Goal: Information Seeking & Learning: Learn about a topic

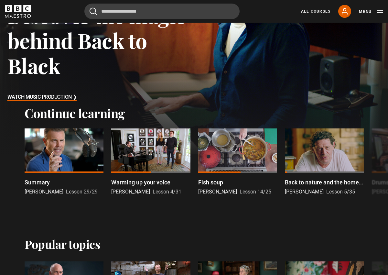
scroll to position [87, 0]
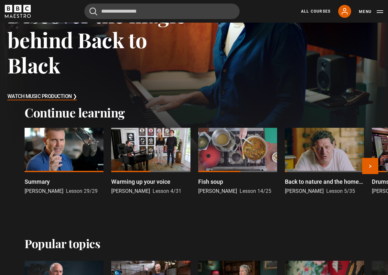
click at [159, 163] on div at bounding box center [150, 150] width 79 height 44
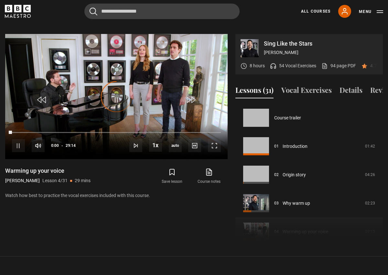
scroll to position [85, 0]
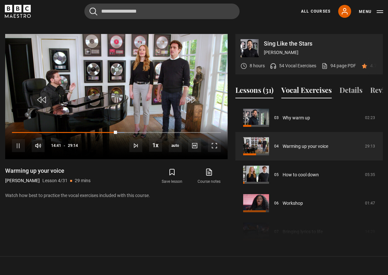
click at [290, 85] on button "Vocal Exercises" at bounding box center [306, 92] width 50 height 14
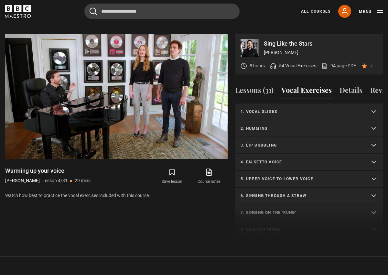
click at [268, 109] on p "1. Vocal slides" at bounding box center [300, 112] width 121 height 6
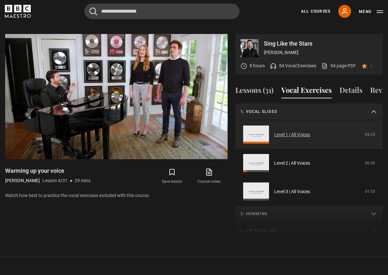
click at [291, 131] on link "Level 1 | All Voices" at bounding box center [292, 134] width 36 height 7
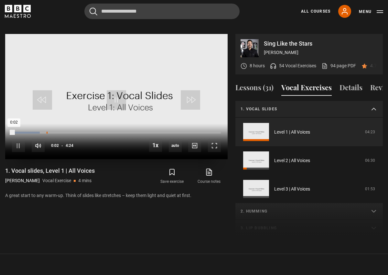
drag, startPoint x: 14, startPoint y: 123, endPoint x: 47, endPoint y: 123, distance: 32.3
click at [47, 123] on div "10s Skip Back 10 seconds Pause 10s Skip Forward 10 seconds Loaded : 13.26% 0:43…" at bounding box center [116, 141] width 222 height 36
drag, startPoint x: 14, startPoint y: 123, endPoint x: 37, endPoint y: 123, distance: 23.3
click at [37, 123] on div "10s Skip Back 10 seconds Play 10s Skip Forward 10 seconds Loaded : 17.05% 0:23 …" at bounding box center [116, 141] width 222 height 36
drag, startPoint x: 37, startPoint y: 123, endPoint x: 32, endPoint y: 122, distance: 5.2
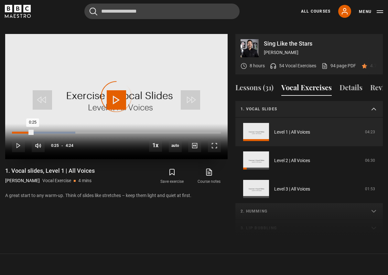
click at [32, 131] on div "0:25" at bounding box center [22, 132] width 21 height 2
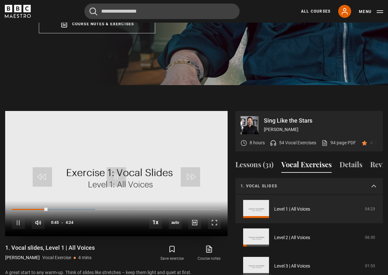
scroll to position [229, 0]
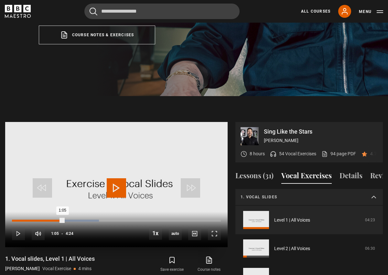
drag, startPoint x: 48, startPoint y: 212, endPoint x: 63, endPoint y: 210, distance: 15.3
click at [63, 219] on div "1:05" at bounding box center [38, 220] width 52 height 2
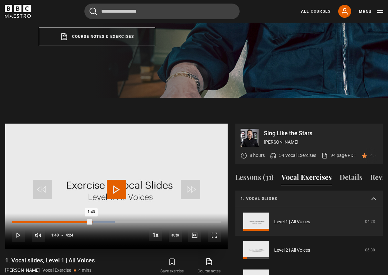
drag, startPoint x: 65, startPoint y: 214, endPoint x: 91, endPoint y: 213, distance: 26.5
click at [91, 221] on div "1:40" at bounding box center [51, 222] width 79 height 2
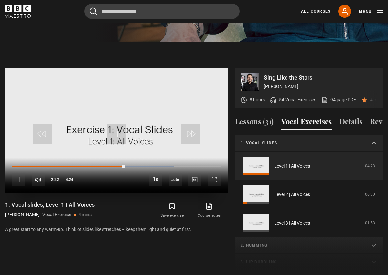
scroll to position [280, 0]
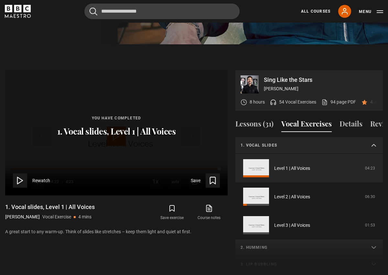
click at [373, 137] on summary "1. Vocal slides" at bounding box center [308, 145] width 147 height 17
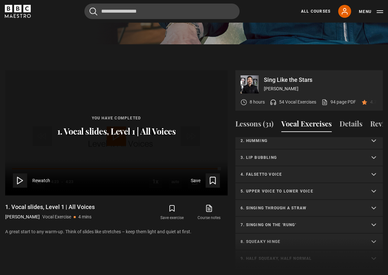
scroll to position [22, 0]
click at [277, 171] on p "4. Falsetto voice" at bounding box center [300, 174] width 121 height 6
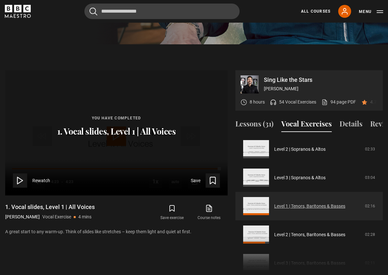
click at [274, 203] on link "Level 1 | Tenors, Baritones & Basses" at bounding box center [309, 206] width 71 height 7
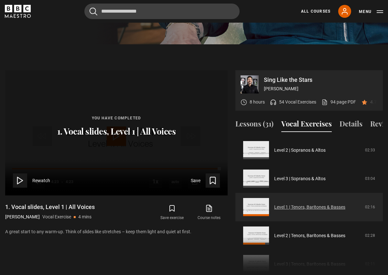
scroll to position [96, 0]
